Goal: Information Seeking & Learning: Check status

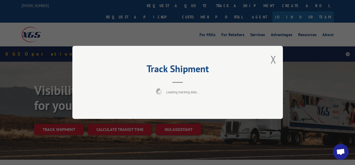
scroll to position [27, 0]
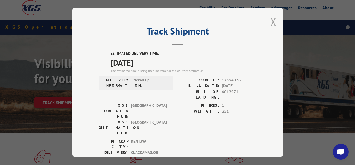
click at [271, 21] on button "Close modal" at bounding box center [274, 22] width 6 height 14
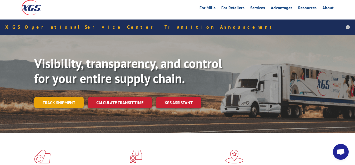
click at [53, 97] on link "Track shipment" at bounding box center [58, 102] width 49 height 11
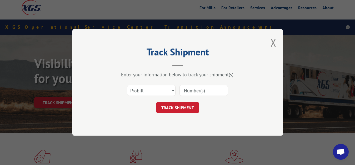
scroll to position [0, 0]
click at [127, 85] on select "Select category... Probill BOL PO" at bounding box center [151, 90] width 48 height 11
select select "bol"
click option "BOL" at bounding box center [0, 0] width 0 height 0
drag, startPoint x: 184, startPoint y: 92, endPoint x: 192, endPoint y: 85, distance: 9.9
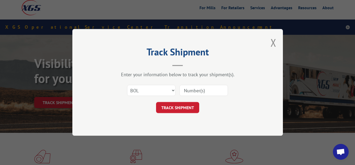
click at [186, 90] on input at bounding box center [204, 90] width 48 height 11
type input "6012970"
click button "TRACK SHIPMENT" at bounding box center [177, 107] width 43 height 11
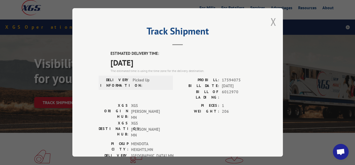
click at [266, 20] on div "Track Shipment ESTIMATED DELIVERY TIME: [DATE] The estimated time is using the …" at bounding box center [177, 82] width 211 height 148
click at [271, 20] on button "Close modal" at bounding box center [274, 22] width 6 height 14
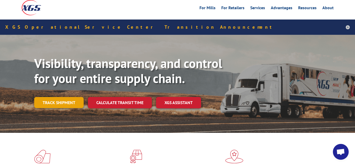
click at [58, 97] on link "Track shipment" at bounding box center [58, 102] width 49 height 11
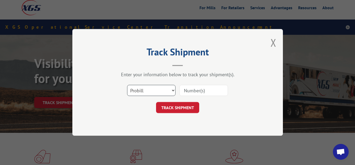
click at [127, 85] on select "Select category... Probill BOL PO" at bounding box center [151, 90] width 48 height 11
select select "bol"
click option "BOL" at bounding box center [0, 0] width 0 height 0
drag, startPoint x: 191, startPoint y: 88, endPoint x: 200, endPoint y: 56, distance: 33.4
click at [191, 88] on input at bounding box center [204, 90] width 48 height 11
